Goal: Transaction & Acquisition: Purchase product/service

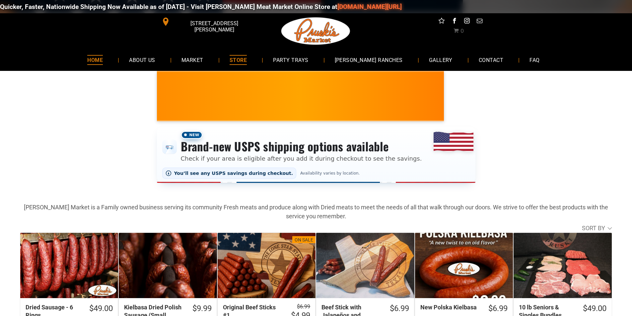
click at [113, 59] on link "HOME" at bounding box center [94, 60] width 35 height 18
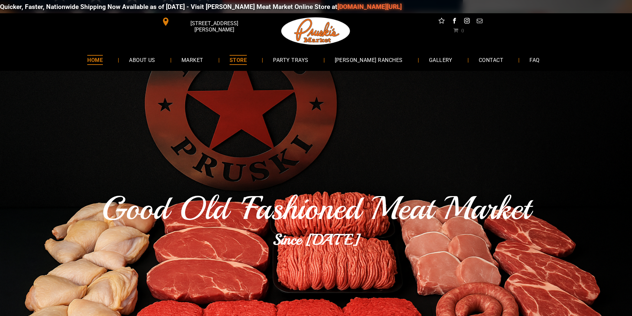
click at [241, 67] on link "STORE" at bounding box center [238, 60] width 37 height 18
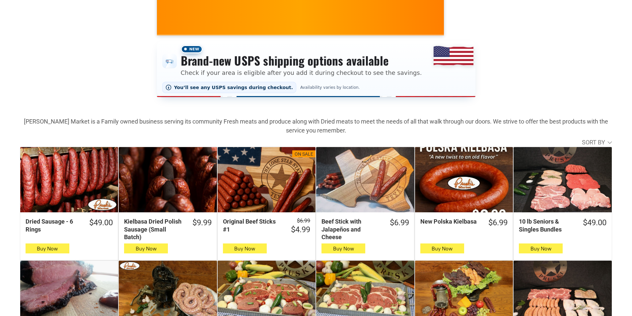
scroll to position [133, 0]
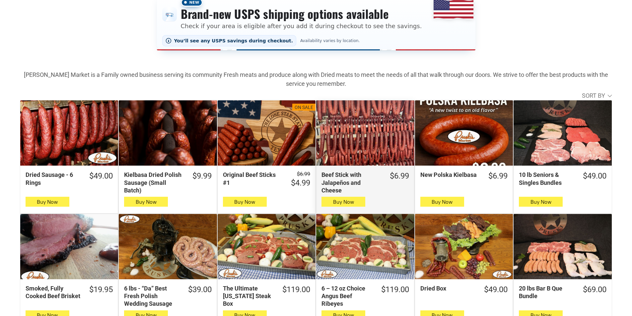
click at [359, 134] on div "Beef Stick with Jalapeños and Cheese" at bounding box center [365, 132] width 98 height 65
